Goal: Register for event/course

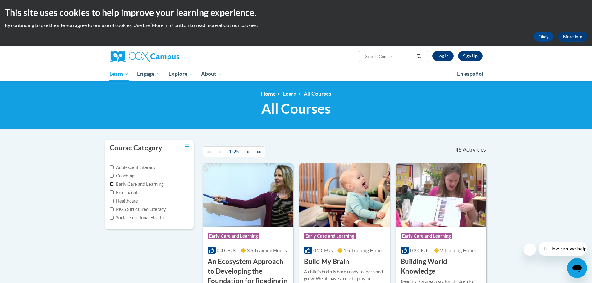
click at [113, 184] on input "Early Care and Learning" at bounding box center [112, 184] width 4 height 4
checkbox input "true"
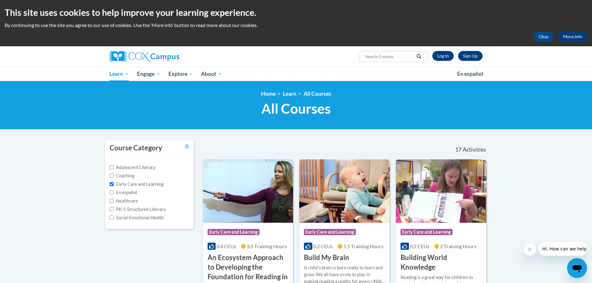
click at [392, 57] on input "Search..." at bounding box center [389, 56] width 50 height 7
type input "vocabulary"
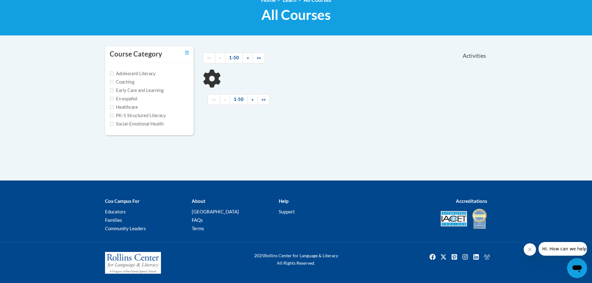
type input "vocabulary"
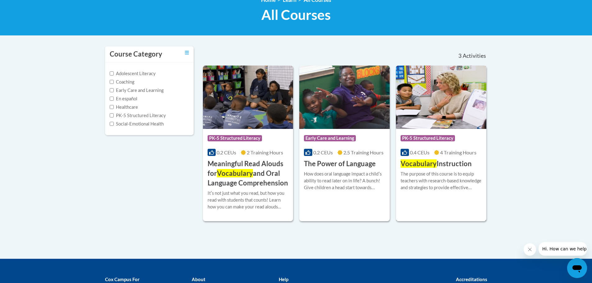
click at [421, 162] on span "Vocabulary" at bounding box center [418, 163] width 36 height 8
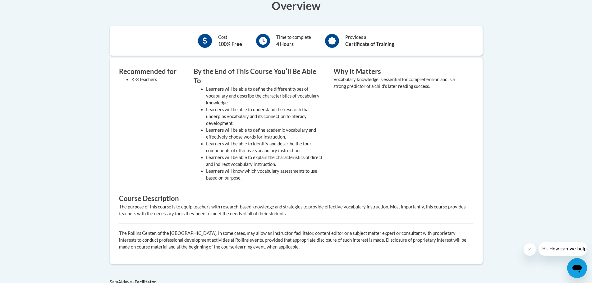
scroll to position [111, 0]
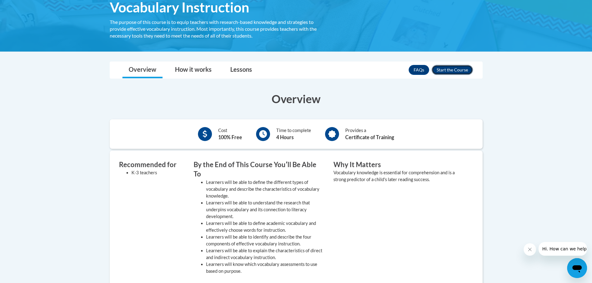
click at [451, 74] on button "Enroll" at bounding box center [451, 70] width 41 height 10
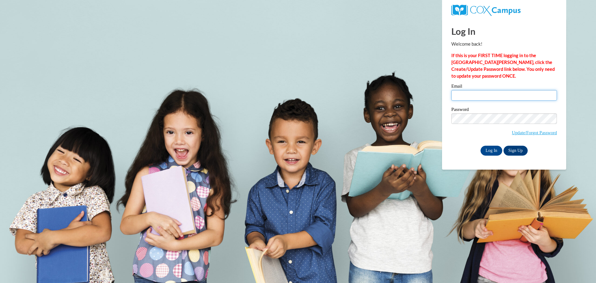
click at [467, 94] on input "Email" at bounding box center [504, 95] width 106 height 11
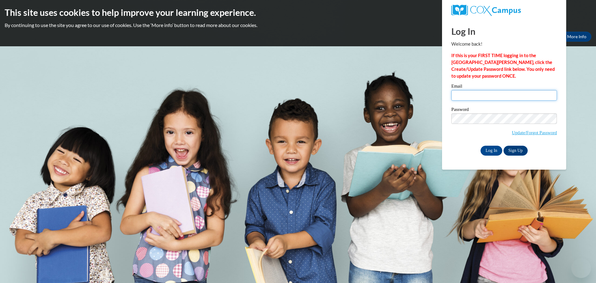
type input "crosse@collierschools.com"
click at [493, 111] on label "Password" at bounding box center [504, 110] width 106 height 6
click at [488, 149] on input "Log In" at bounding box center [492, 151] width 22 height 10
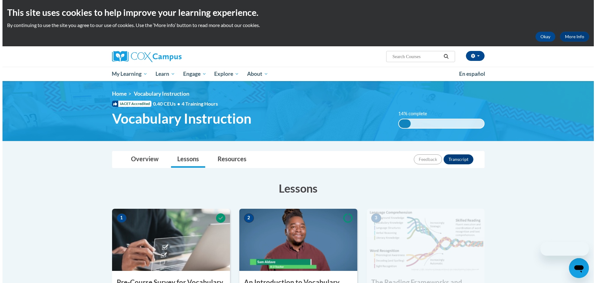
scroll to position [124, 0]
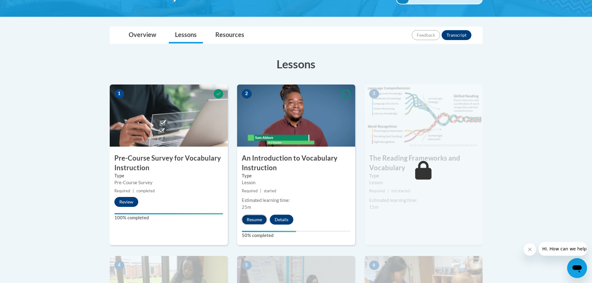
click at [261, 220] on button "Resume" at bounding box center [254, 220] width 25 height 10
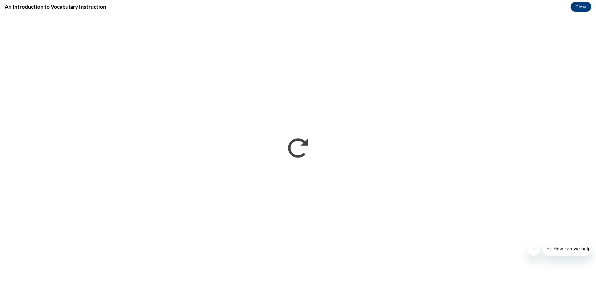
scroll to position [0, 0]
